Goal: Communication & Community: Answer question/provide support

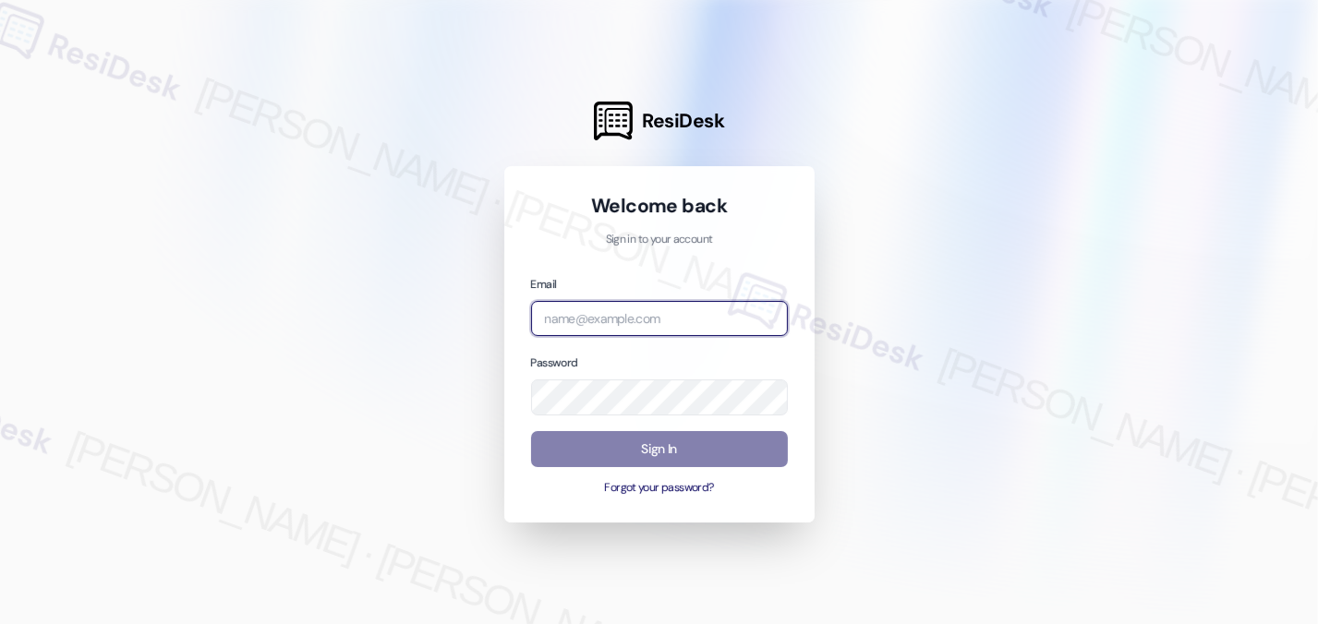
type input "automated-surveys-balfour_beatty_communities-[PERSON_NAME].[PERSON_NAME]@balfou…"
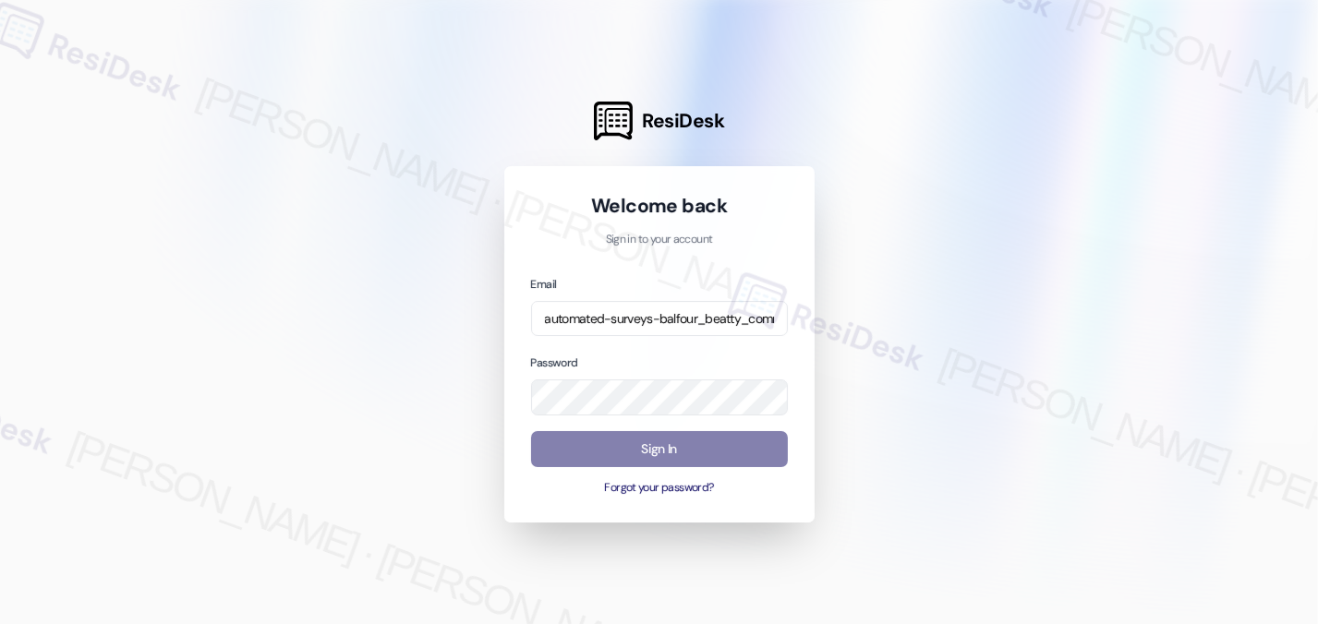
click at [648, 308] on input "automated-surveys-balfour_beatty_communities-[PERSON_NAME].[PERSON_NAME]@balfou…" at bounding box center [659, 319] width 257 height 36
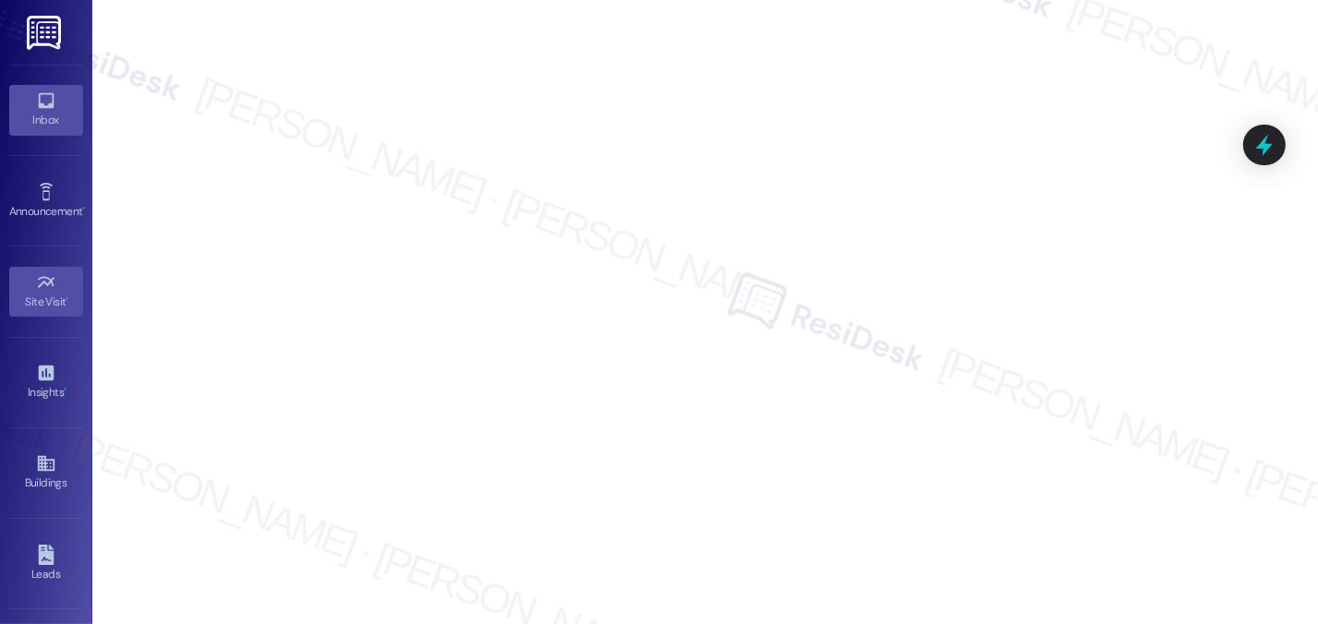
click at [69, 87] on link "Inbox" at bounding box center [46, 110] width 74 height 50
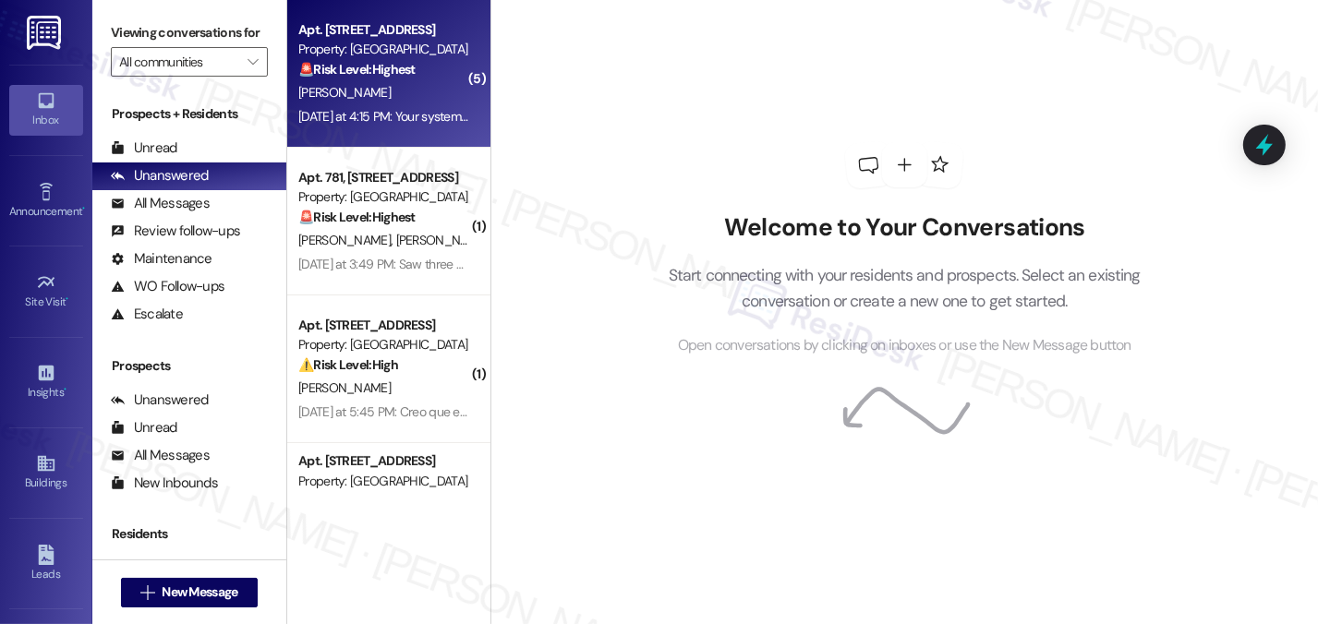
click at [401, 106] on div "[DATE] at 4:15 PM: Your system refuses to allow me to select a "priority" a cat…" at bounding box center [384, 116] width 175 height 23
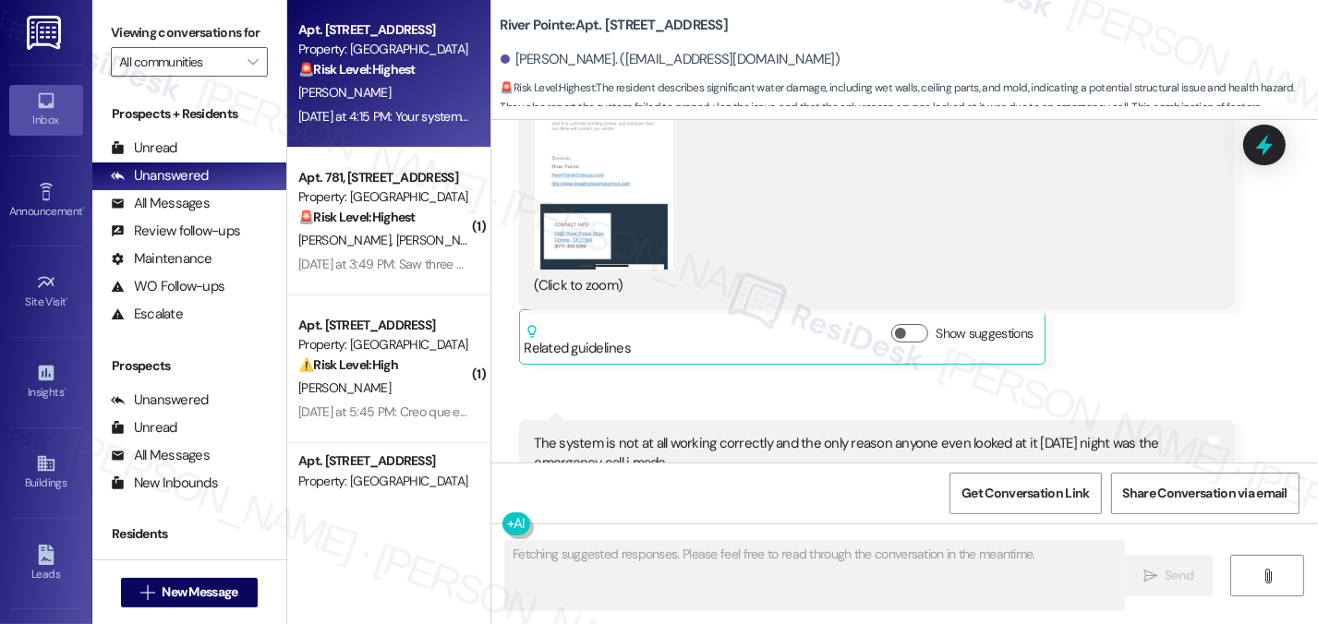
scroll to position [10501, 0]
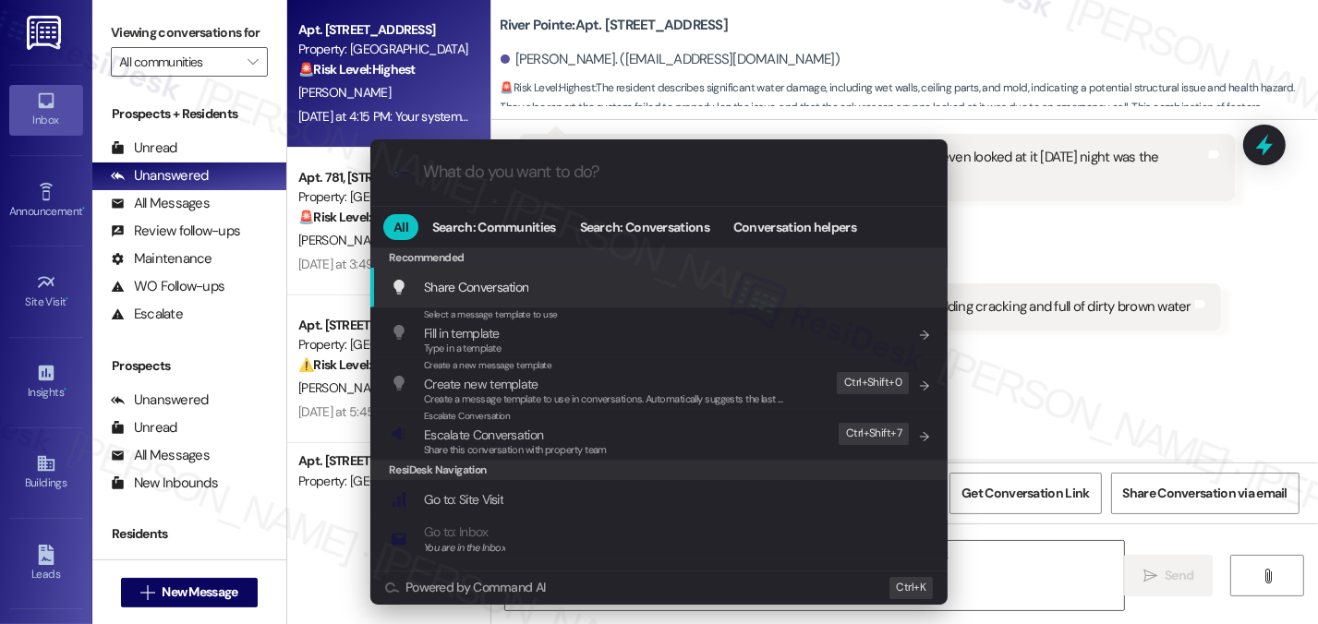
type textarea "Hi {{first_name}}, I understand your frustration with the work order system. I'…"
type input "m"
type textarea "Hi {{first_name}}, I understand your frustration with the work order system. I'…"
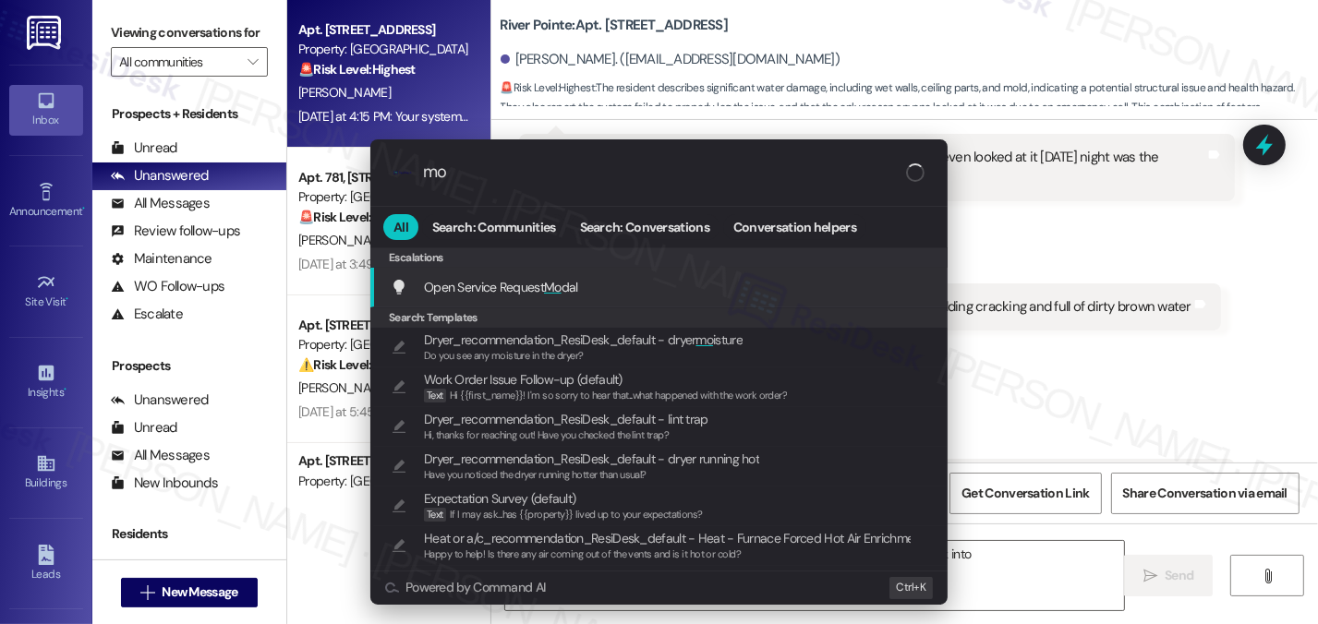
type input "mod"
type textarea "Hi {{first_name}}, I understand your frustration with the work order system. I'…"
type input "moda"
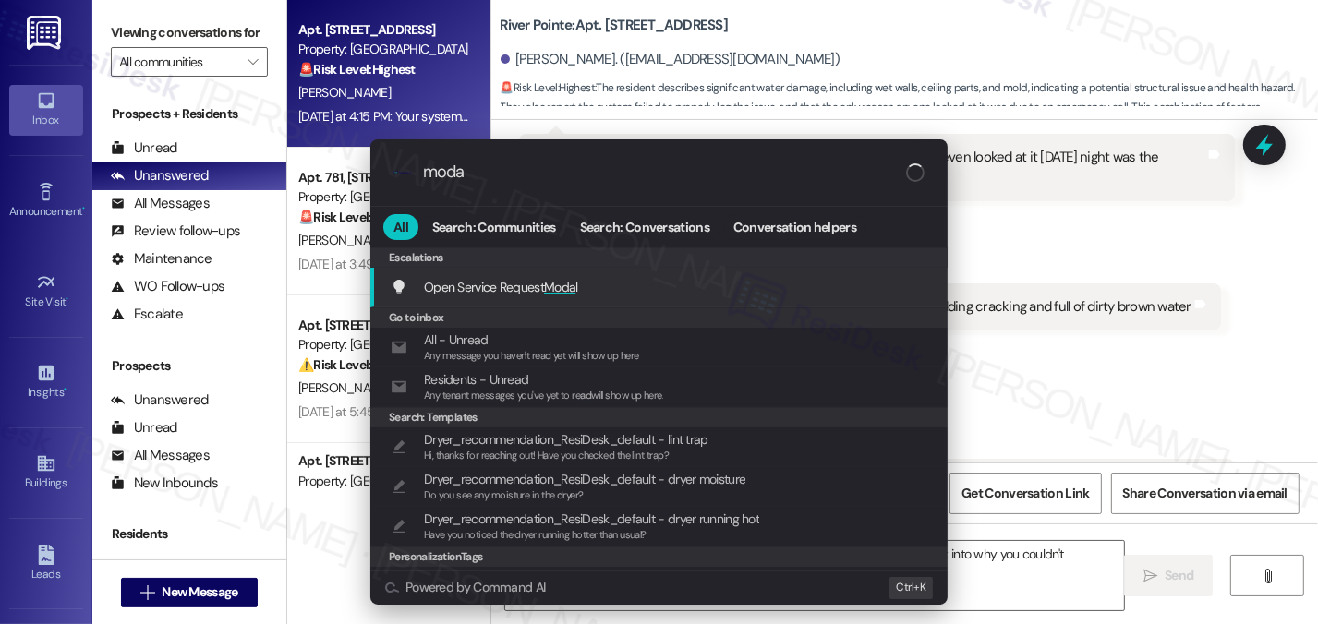
type textarea "Hi {{first_name}}, I understand your frustration with the work order system. I'…"
type input "modal"
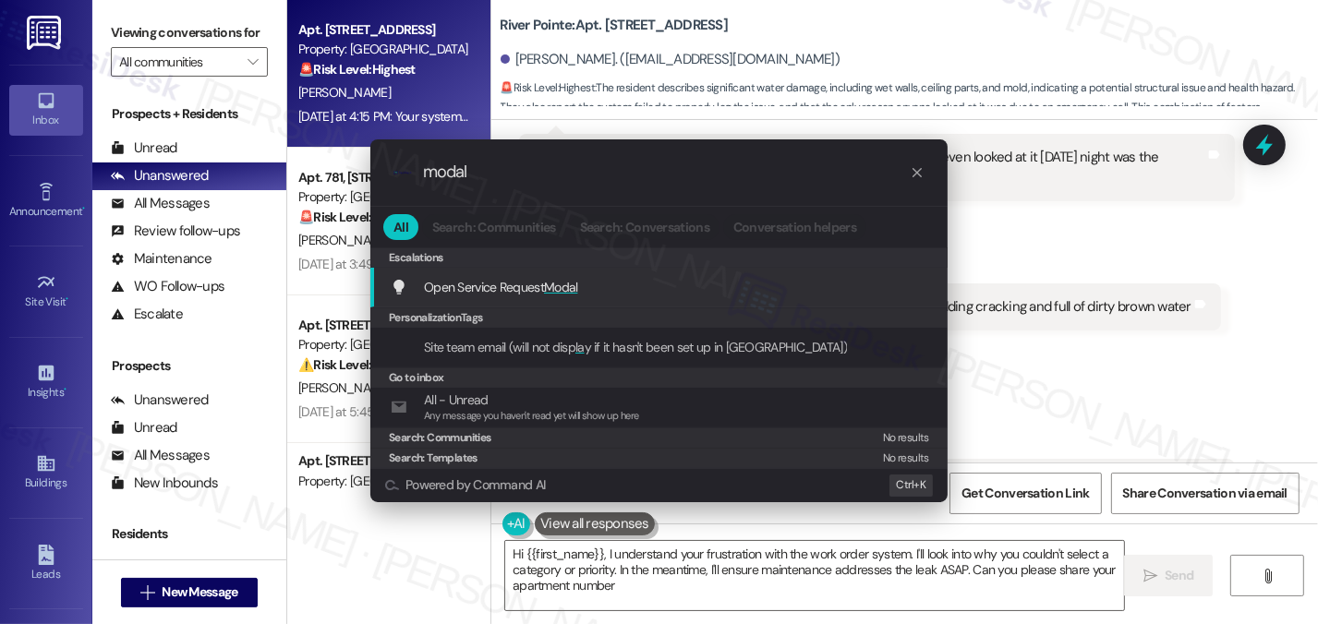
type textarea "Hi {{first_name}}, I understand your frustration with the work order system. I'…"
type input "modal"
click at [553, 284] on span "Modal" at bounding box center [561, 287] width 34 height 17
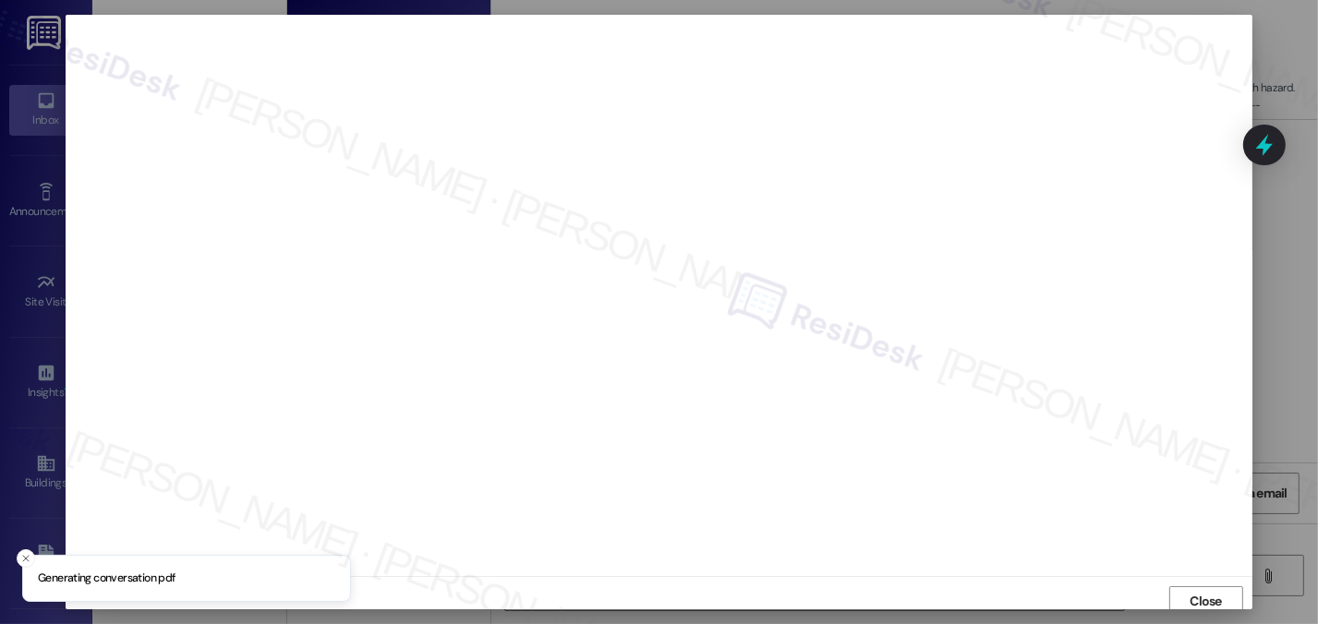
scroll to position [6, 0]
click at [1175, 587] on button "Close" at bounding box center [1206, 595] width 74 height 30
